Goal: Task Accomplishment & Management: Use online tool/utility

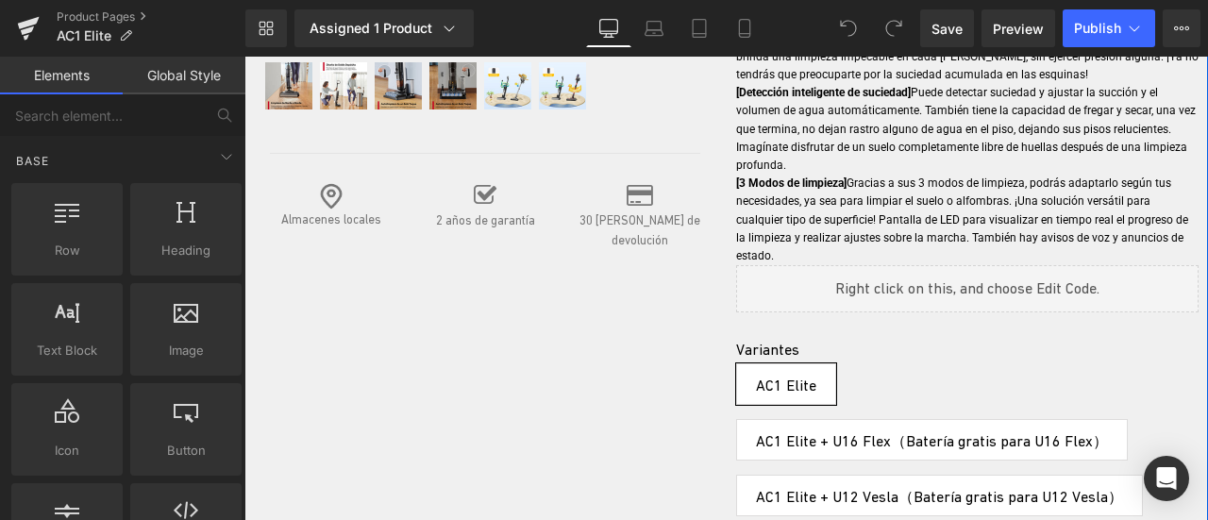
scroll to position [884, 0]
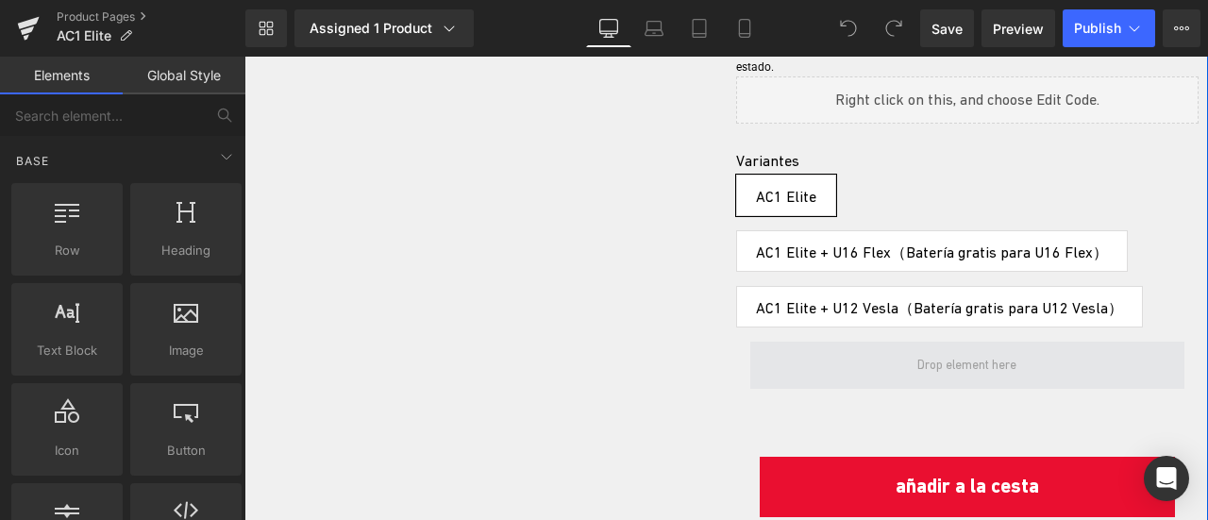
click at [938, 351] on span at bounding box center [967, 365] width 112 height 29
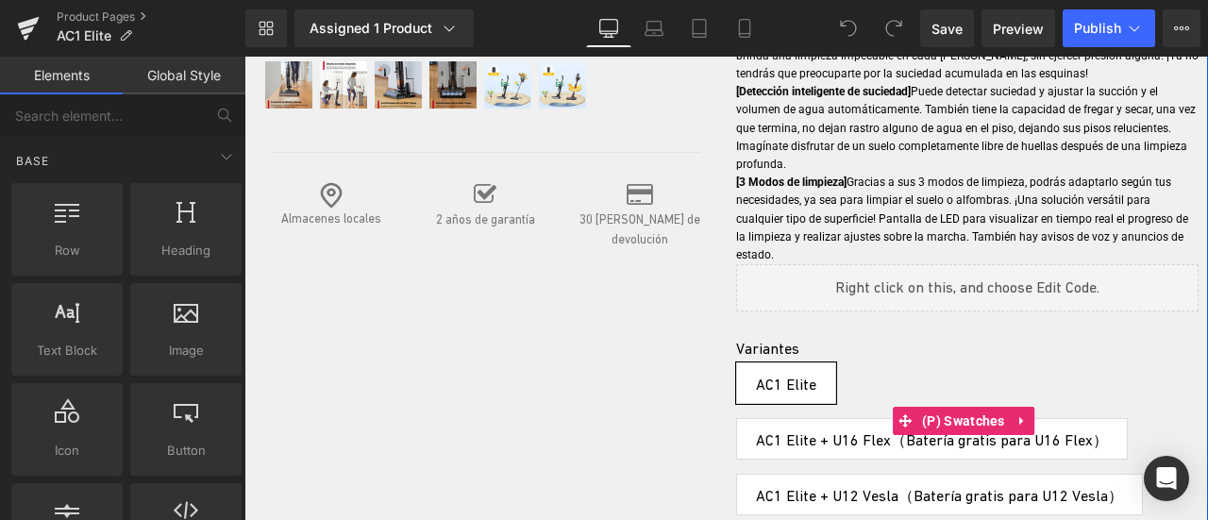
scroll to position [696, 0]
click at [957, 265] on div "Liquid" at bounding box center [967, 288] width 463 height 47
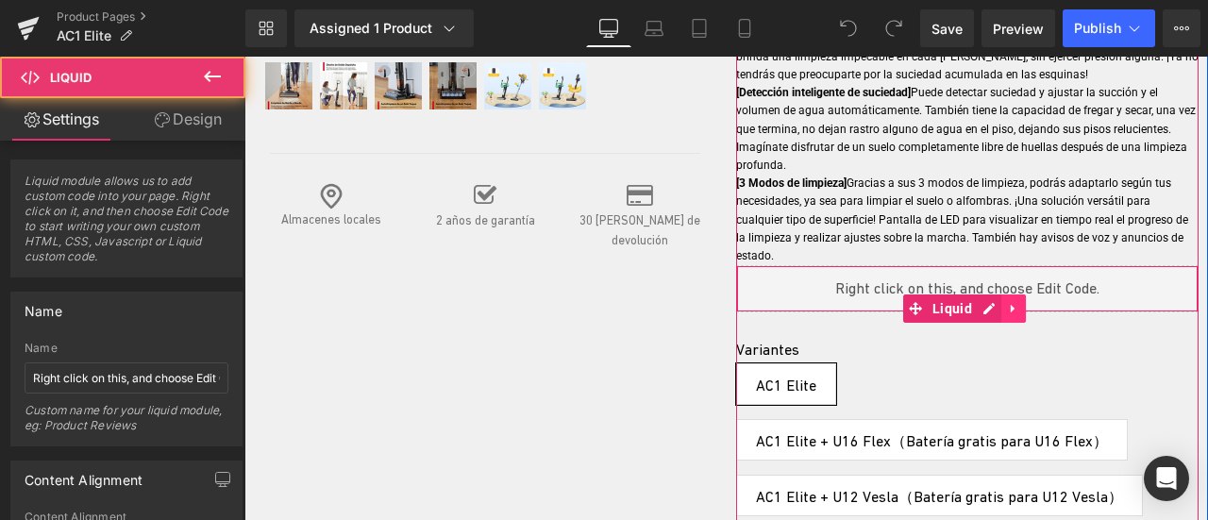
click at [1011, 305] on icon at bounding box center [1013, 309] width 4 height 8
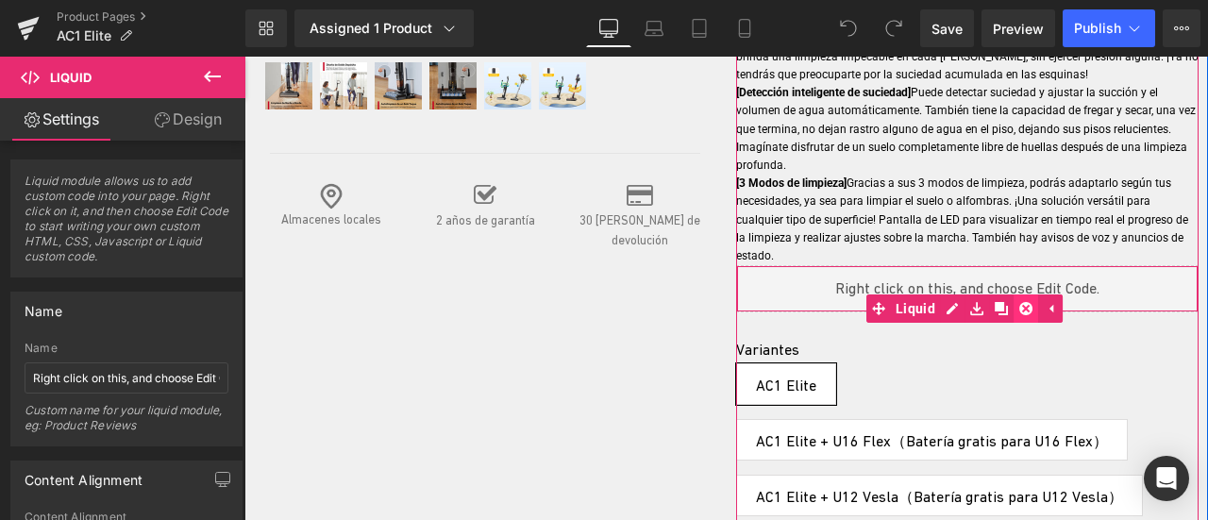
click at [1019, 302] on icon at bounding box center [1025, 309] width 13 height 14
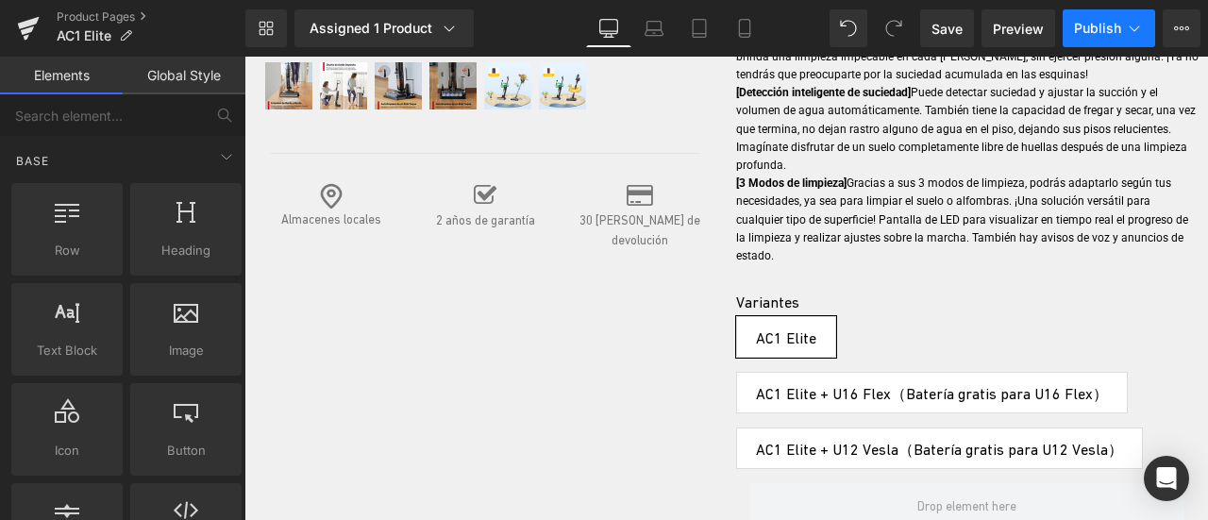
click at [1103, 29] on span "Publish" at bounding box center [1097, 28] width 47 height 15
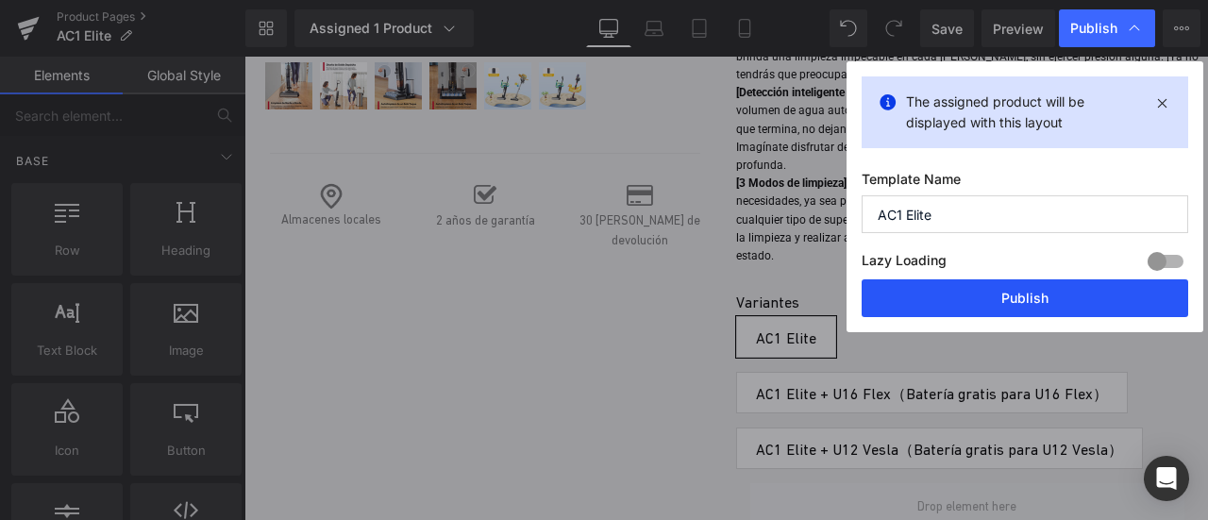
click at [1086, 290] on button "Publish" at bounding box center [1025, 298] width 327 height 38
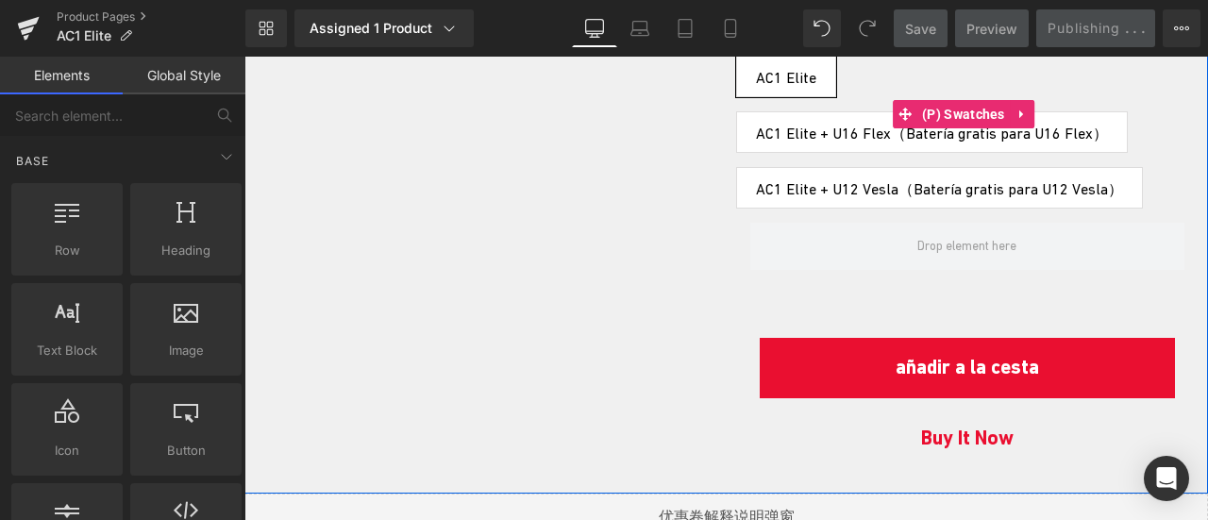
scroll to position [979, 0]
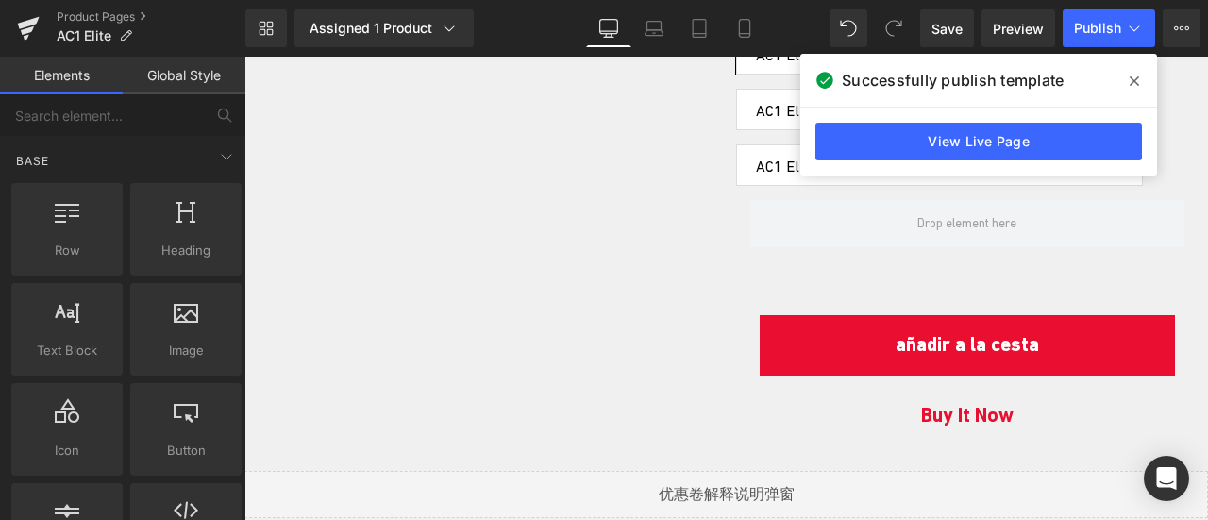
drag, startPoint x: 1137, startPoint y: 82, endPoint x: 883, endPoint y: 25, distance: 260.2
click at [1137, 82] on icon at bounding box center [1134, 80] width 9 height 9
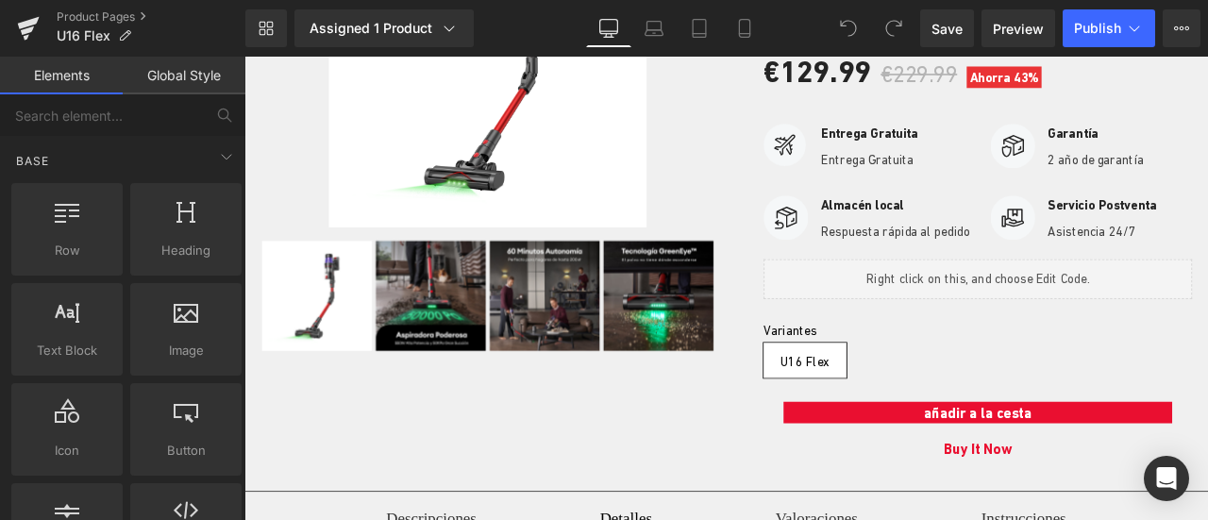
scroll to position [472, 0]
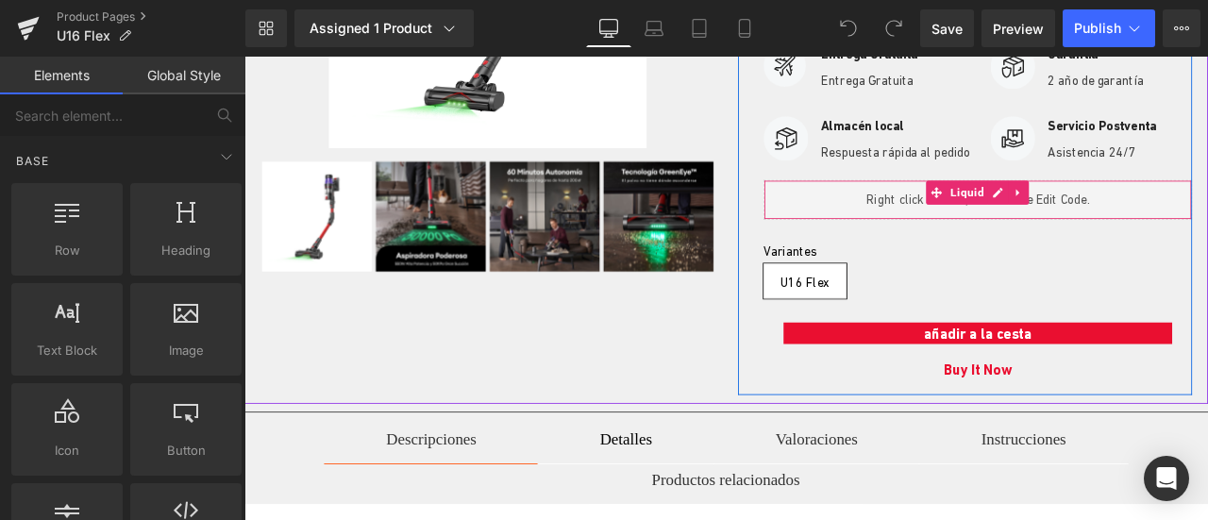
click at [1207, 246] on div "Liquid" at bounding box center [1114, 226] width 508 height 47
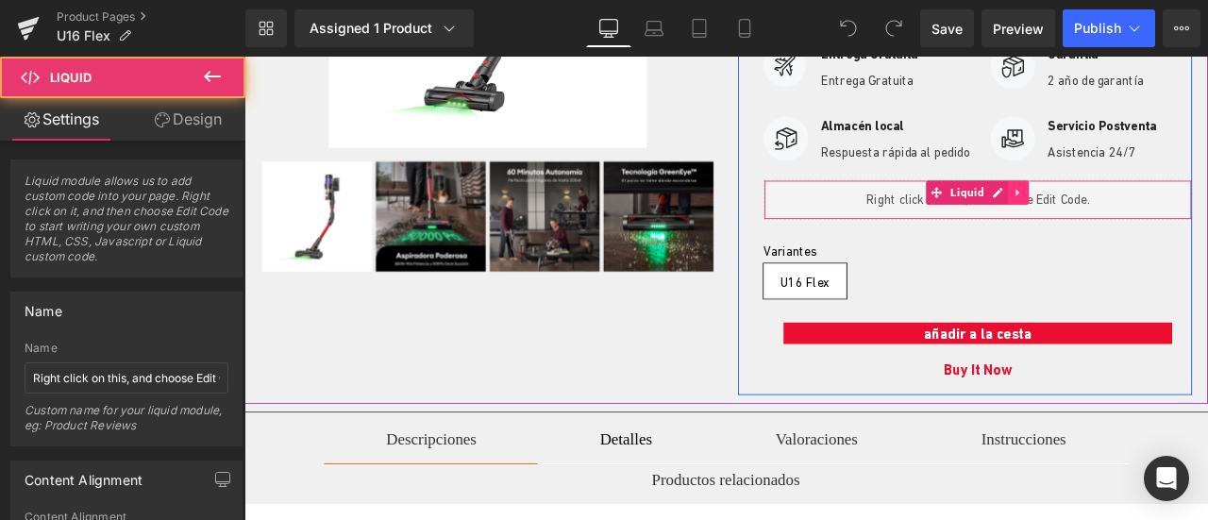
click at [1158, 226] on icon at bounding box center [1162, 218] width 13 height 14
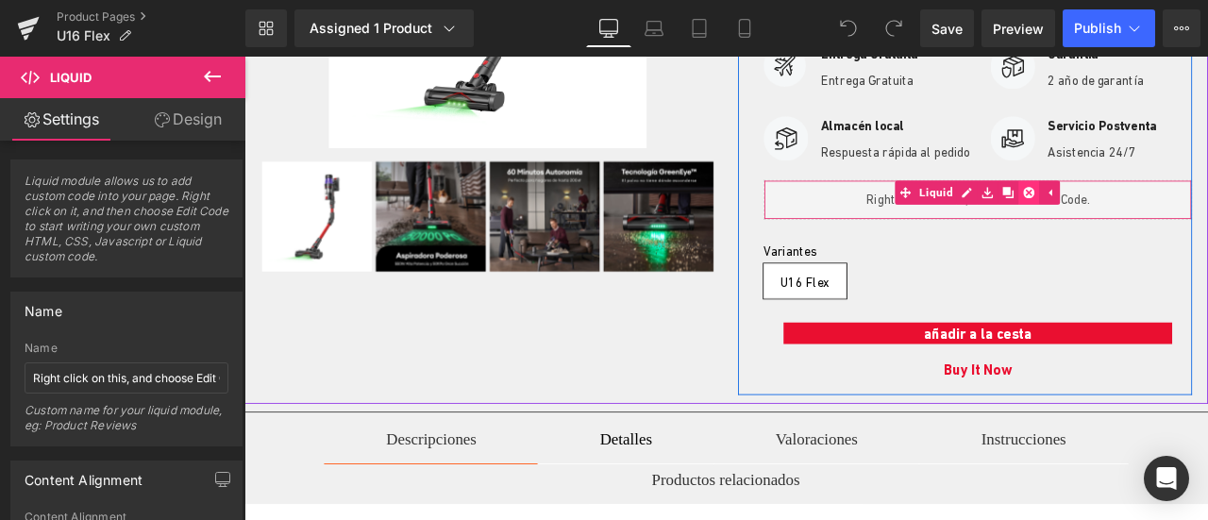
click at [1163, 227] on link at bounding box center [1175, 218] width 25 height 28
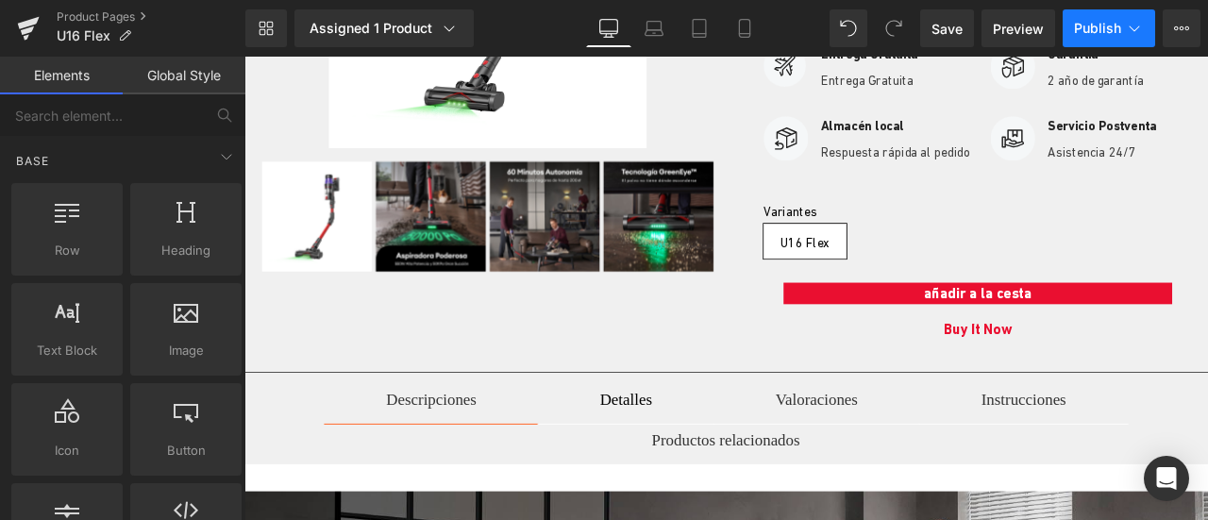
click at [1112, 33] on span "Publish" at bounding box center [1097, 28] width 47 height 15
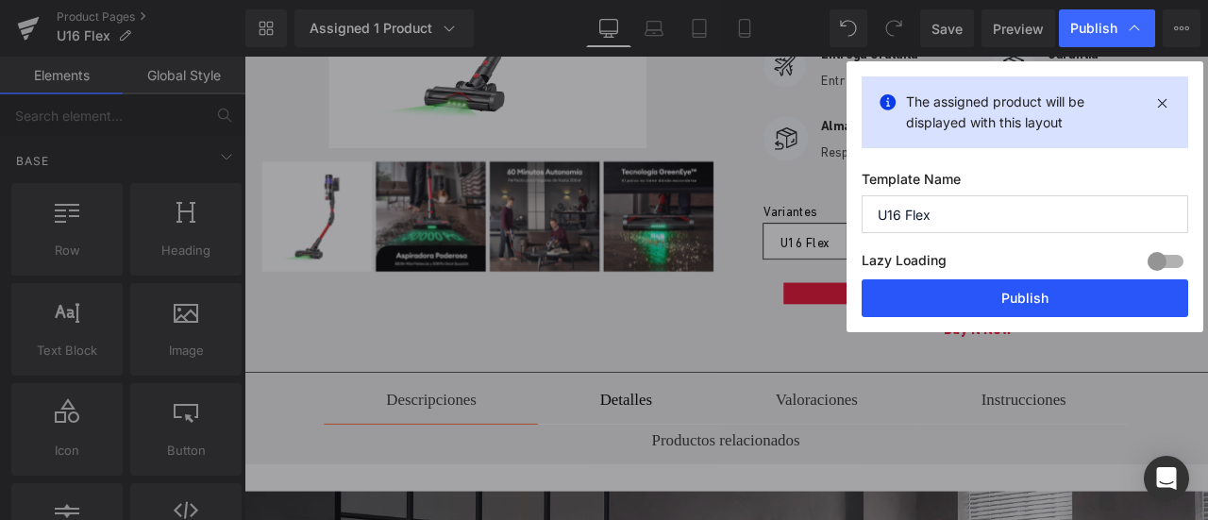
click at [998, 300] on button "Publish" at bounding box center [1025, 298] width 327 height 38
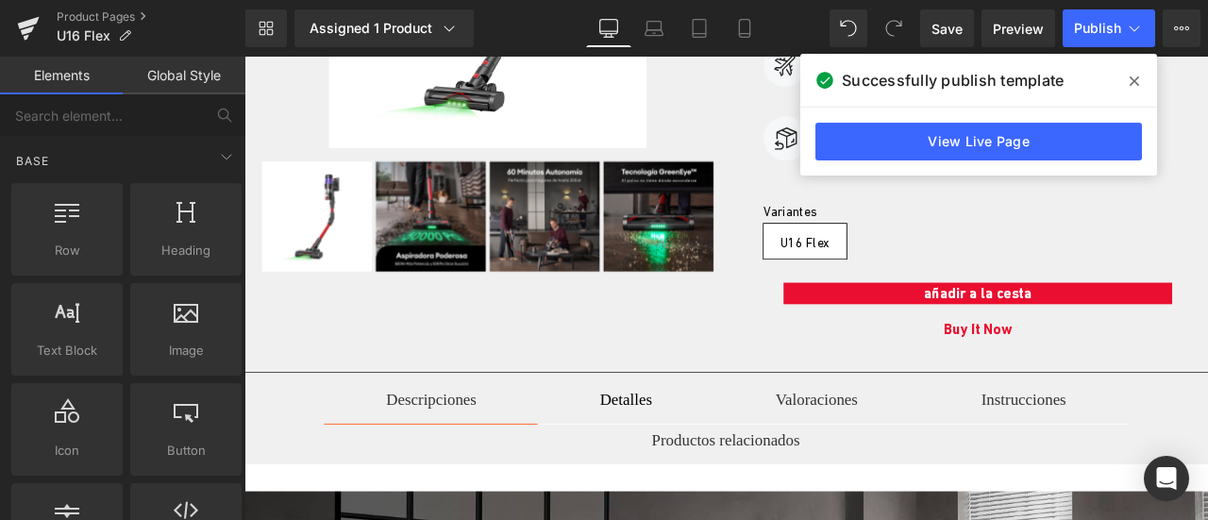
click at [1133, 82] on icon at bounding box center [1134, 80] width 9 height 9
